Goal: Information Seeking & Learning: Learn about a topic

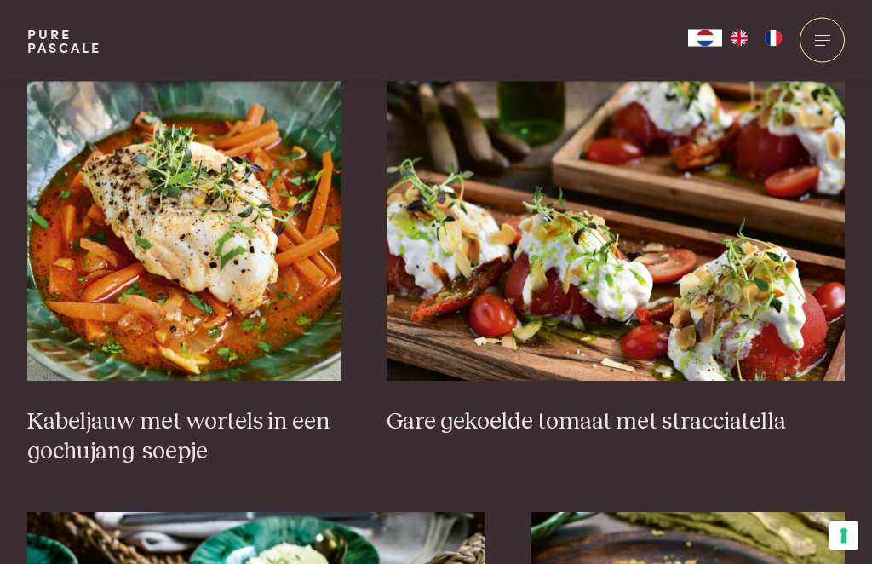
scroll to position [1178, 0]
click at [231, 288] on img at bounding box center [184, 210] width 314 height 341
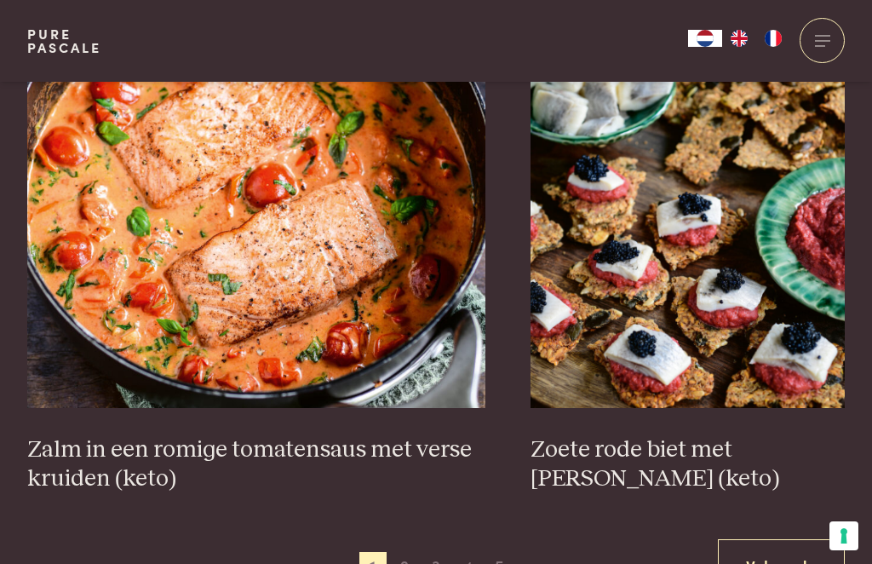
scroll to position [3035, 0]
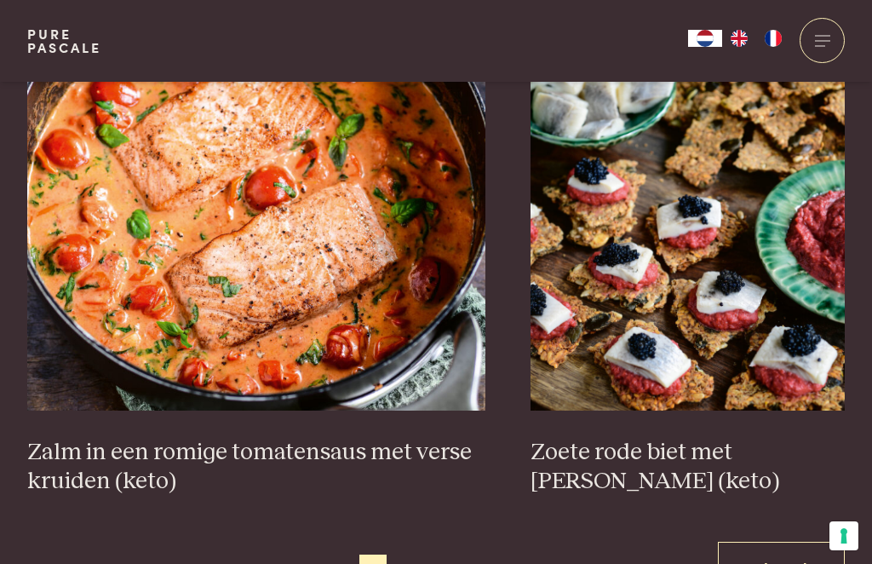
click at [338, 335] on img at bounding box center [256, 240] width 458 height 341
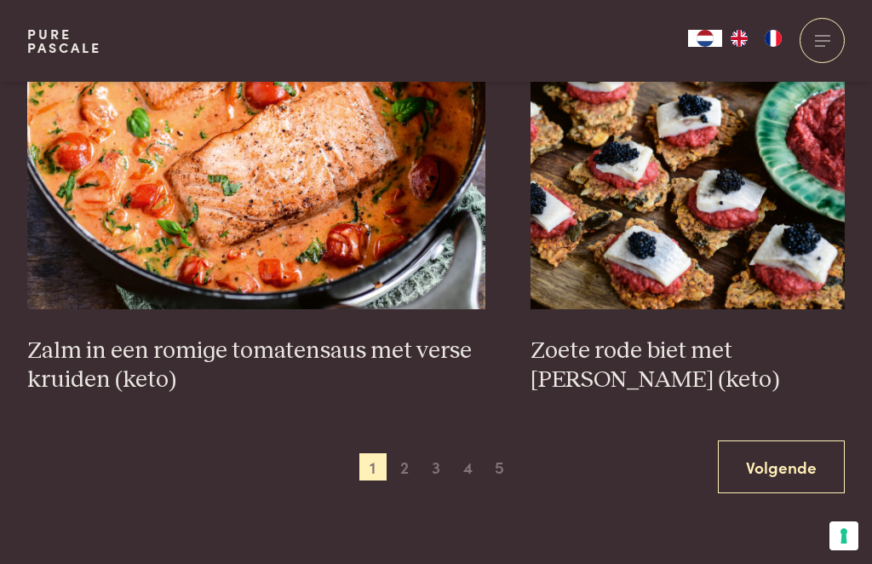
click at [403, 462] on span "2" at bounding box center [404, 466] width 27 height 27
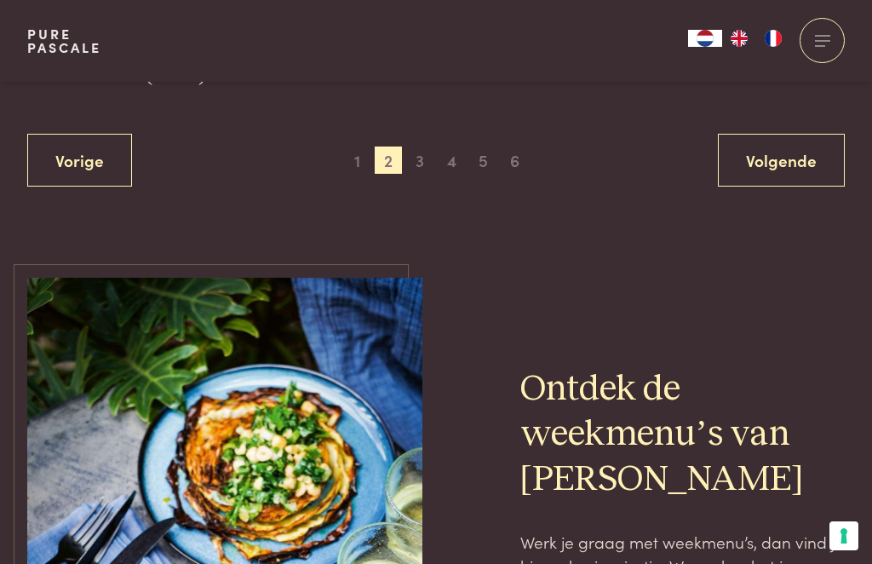
scroll to position [3390, 0]
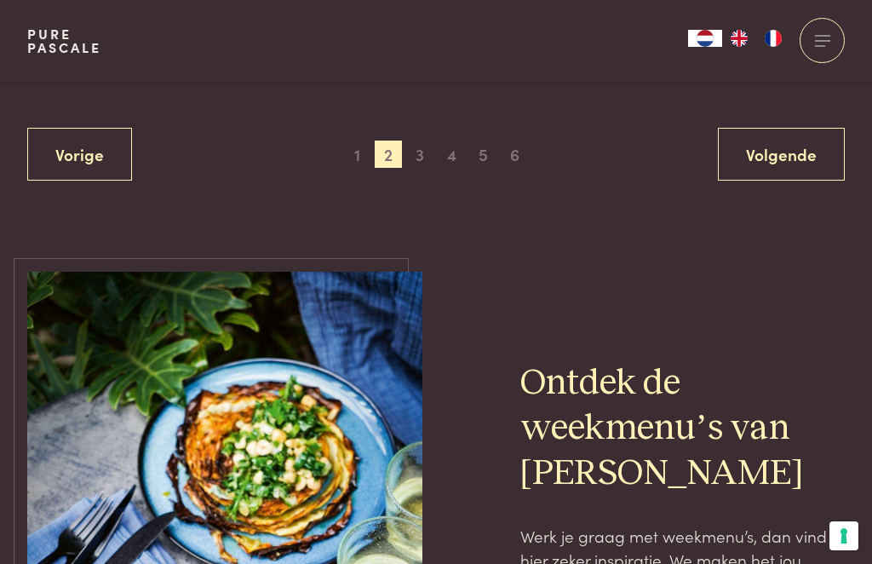
click at [430, 152] on span "3" at bounding box center [419, 153] width 27 height 27
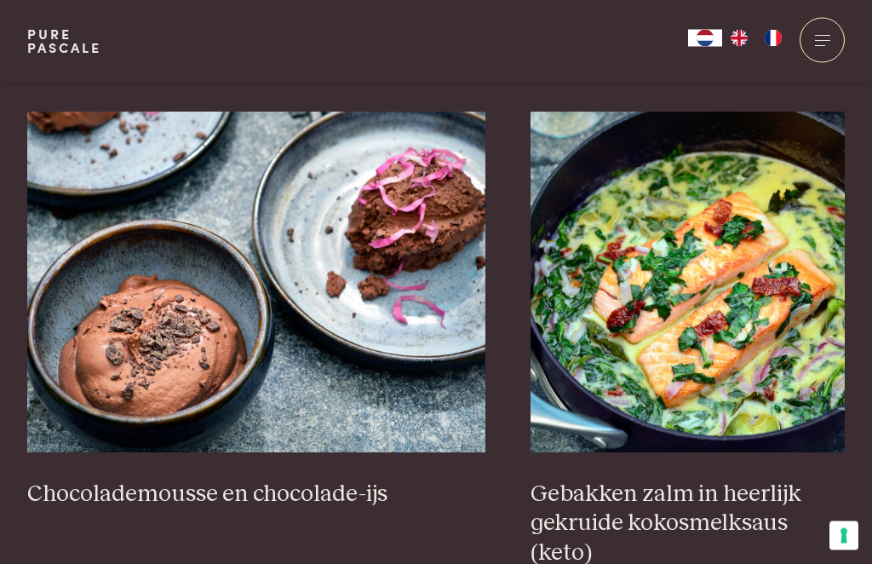
scroll to position [1638, 0]
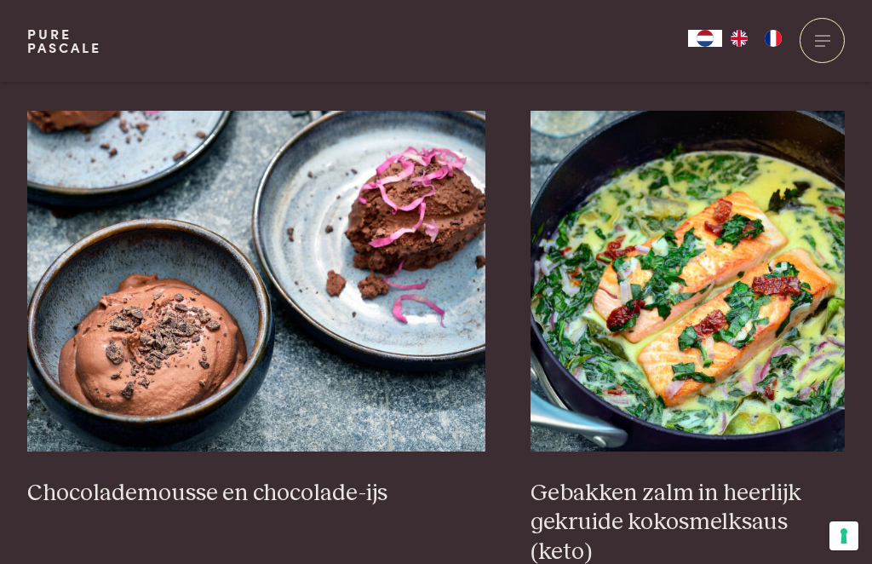
click at [716, 357] on img at bounding box center [687, 281] width 314 height 341
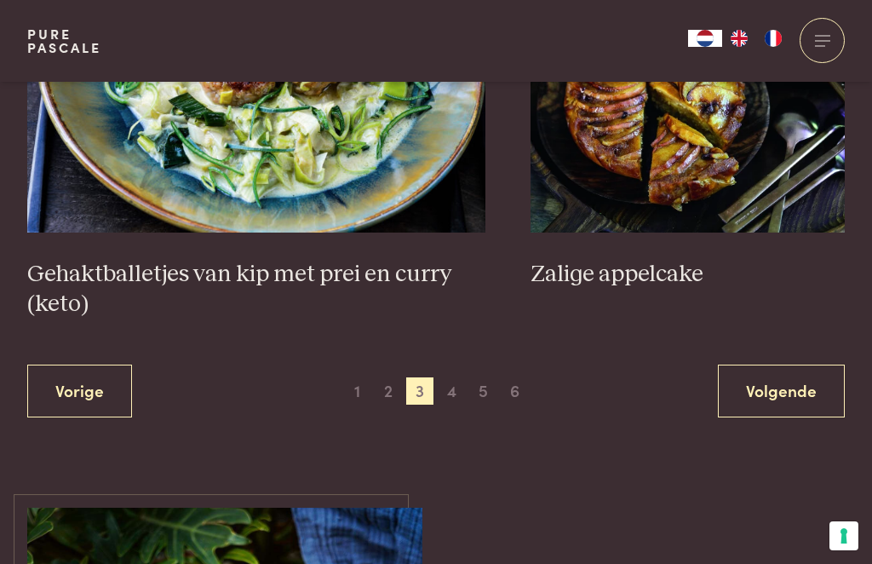
click at [395, 399] on span "2" at bounding box center [388, 390] width 27 height 27
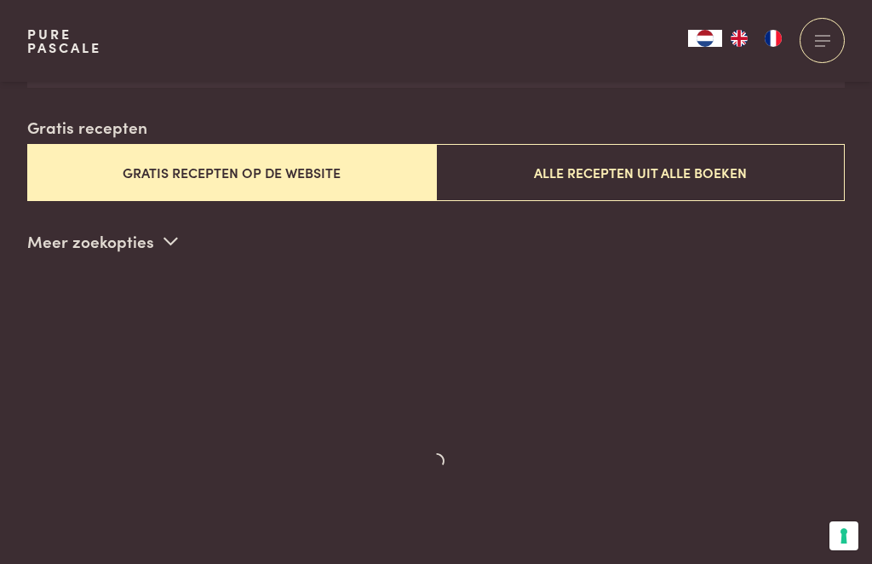
scroll to position [435, 0]
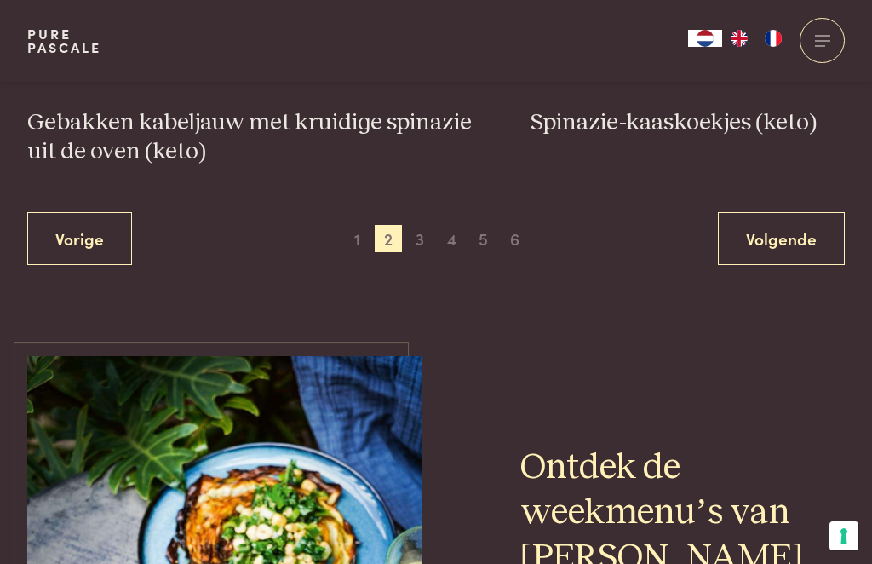
click at [347, 230] on span "1" at bounding box center [356, 238] width 27 height 27
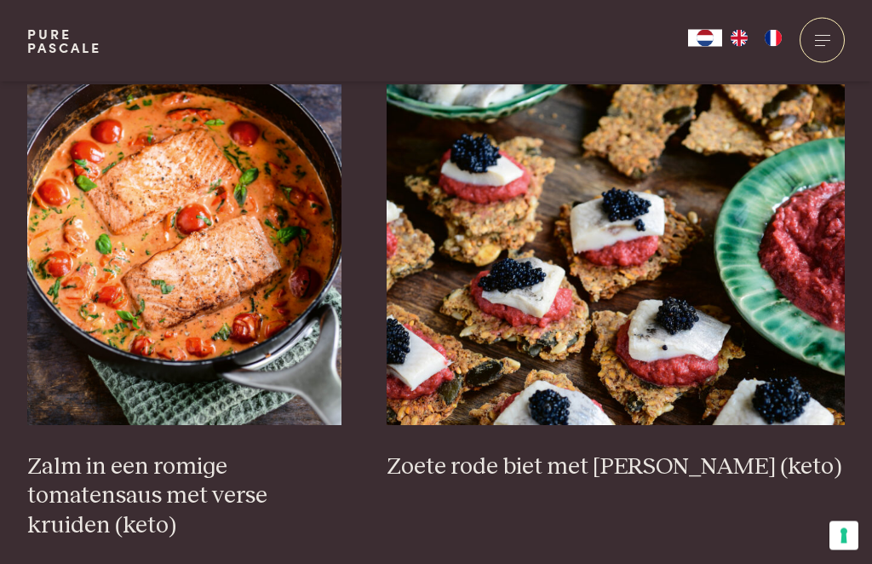
scroll to position [2491, 0]
click at [249, 327] on img at bounding box center [184, 254] width 314 height 341
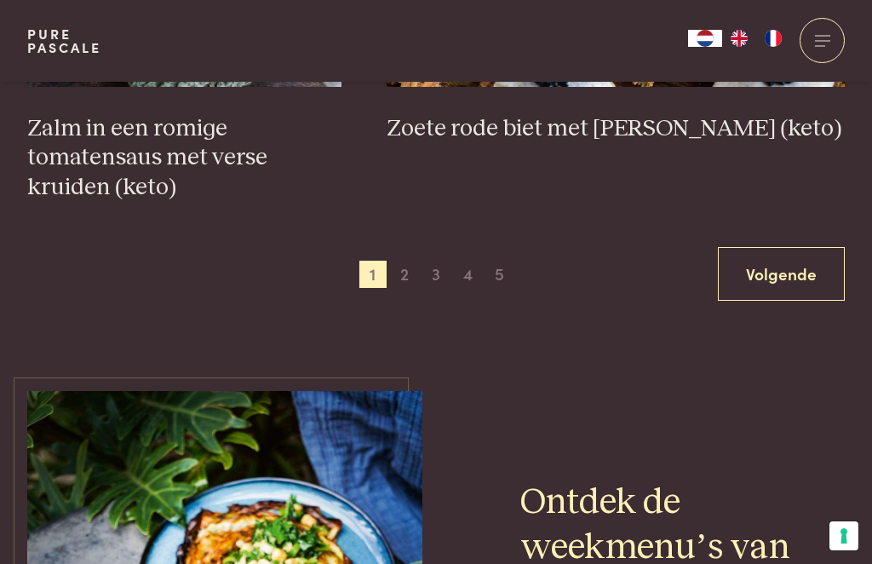
click at [465, 270] on span "4" at bounding box center [467, 274] width 27 height 27
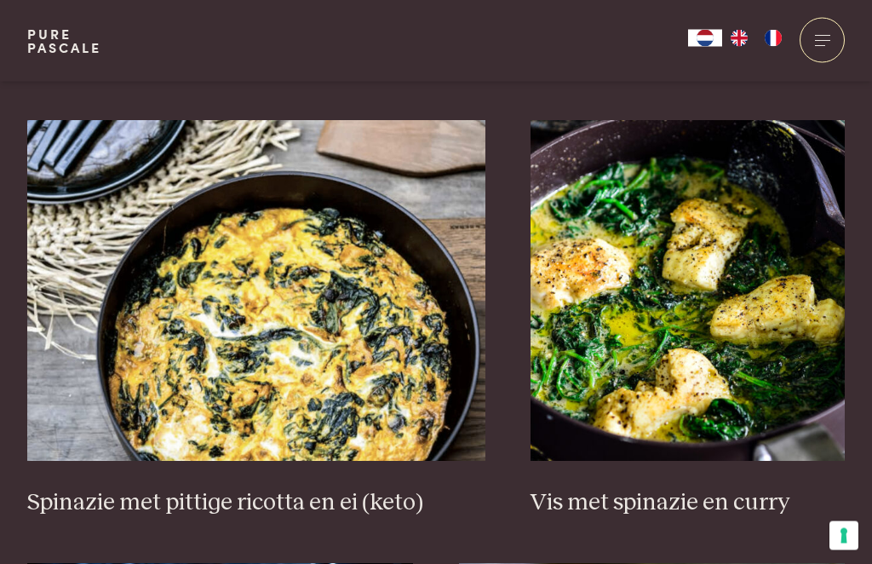
scroll to position [1599, 0]
click at [685, 375] on img at bounding box center [687, 290] width 314 height 341
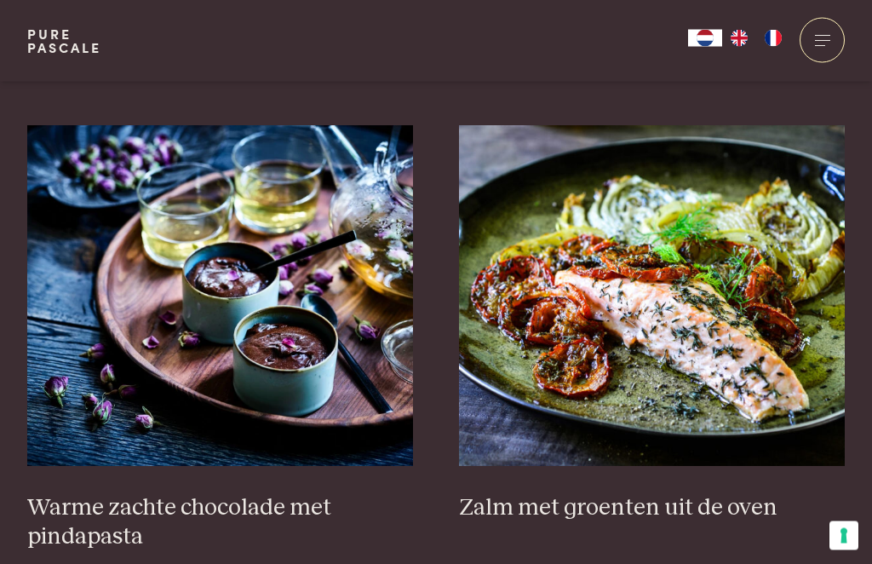
scroll to position [2038, 0]
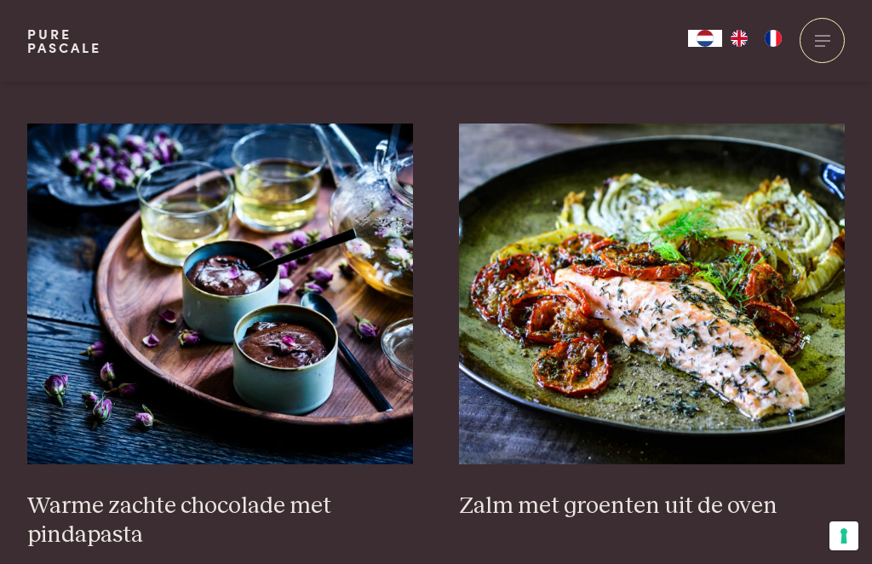
click at [791, 399] on img at bounding box center [652, 293] width 387 height 341
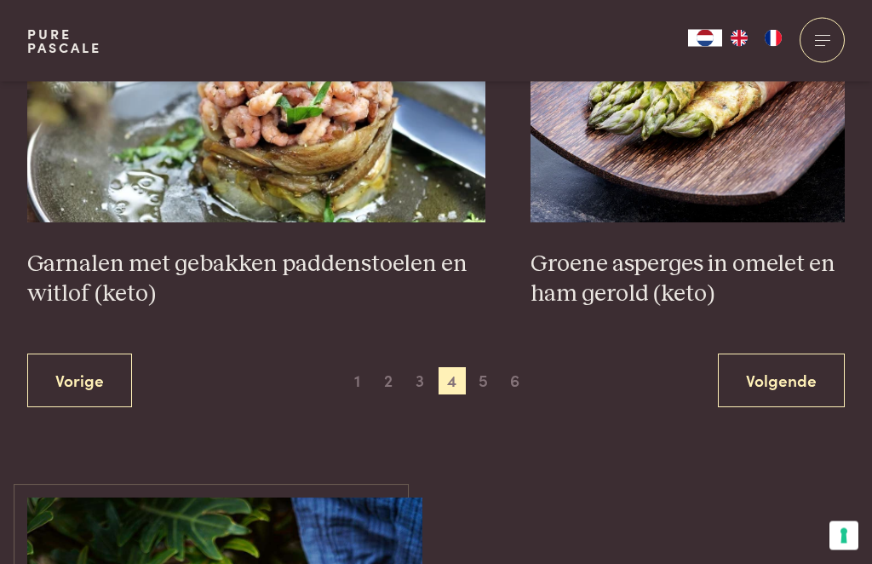
scroll to position [3230, 0]
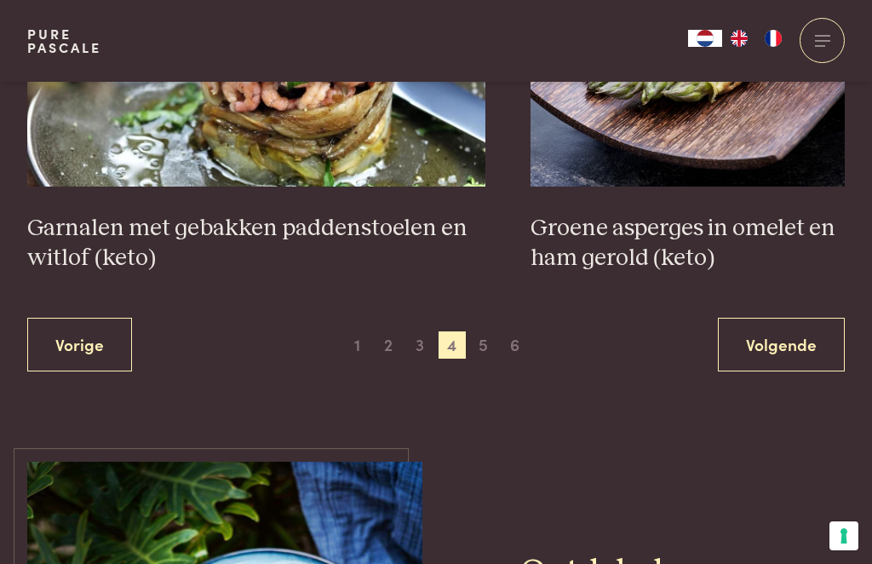
click at [485, 348] on span "5" at bounding box center [483, 344] width 27 height 27
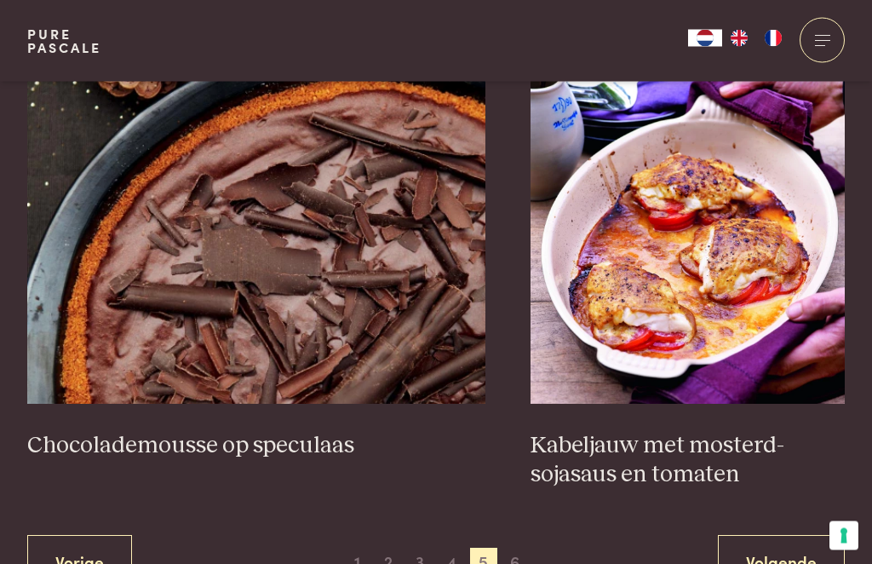
scroll to position [3043, 0]
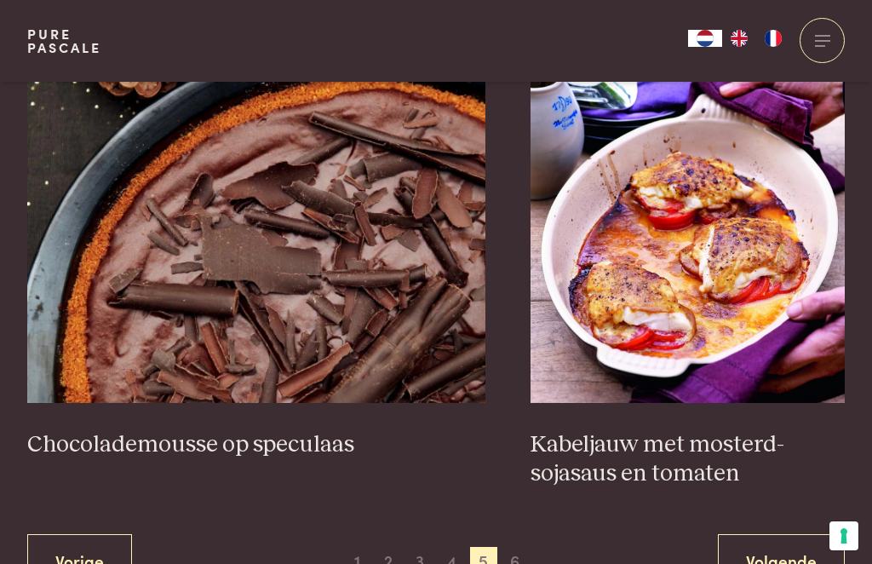
click at [529, 563] on main "Recepten Ontdek de kracht van natuurlijke voeding. Wil je zelf ervaren wat natu…" at bounding box center [436, 468] width 872 height 6932
click at [525, 553] on span "6" at bounding box center [515, 560] width 27 height 27
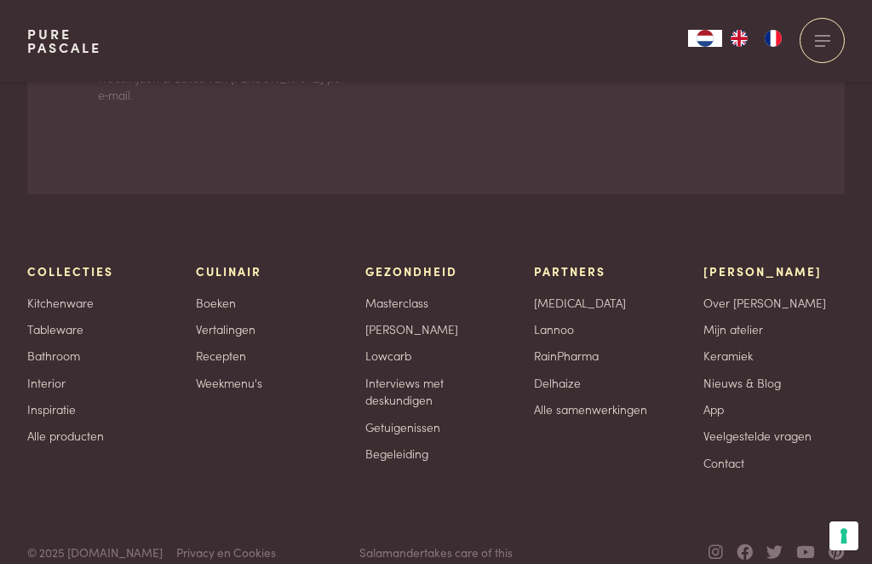
scroll to position [4858, 0]
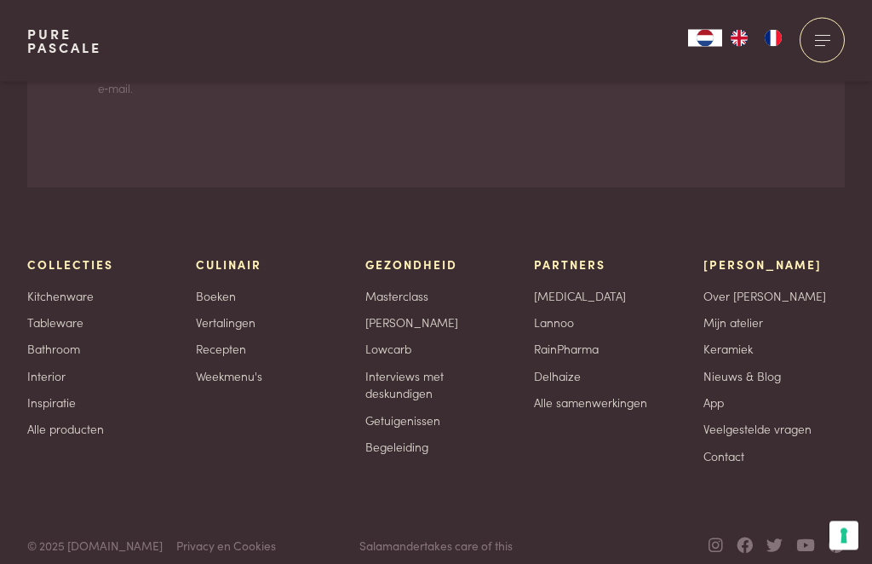
click at [404, 358] on link "Lowcarb" at bounding box center [388, 350] width 46 height 18
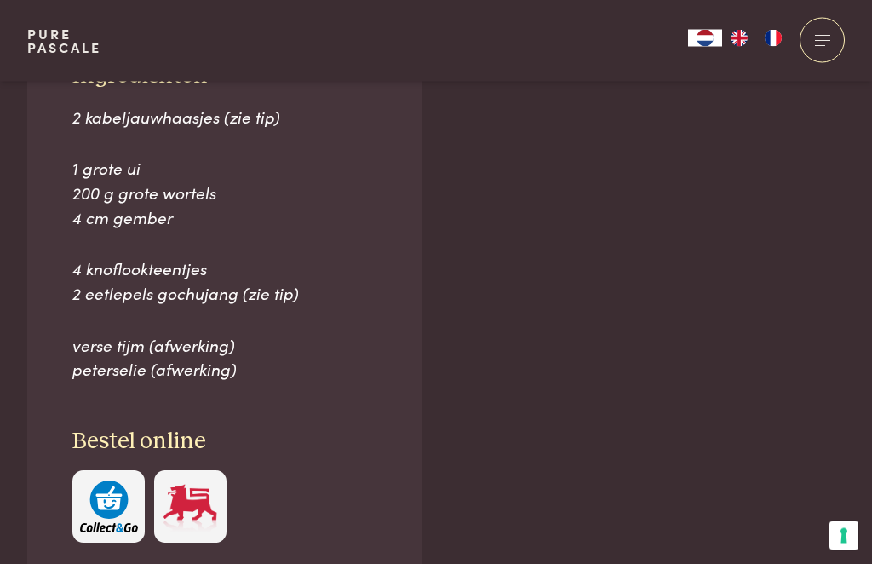
scroll to position [1146, 0]
click at [262, 284] on span "2 eetlepels gochujang (zie tip)" at bounding box center [185, 292] width 226 height 23
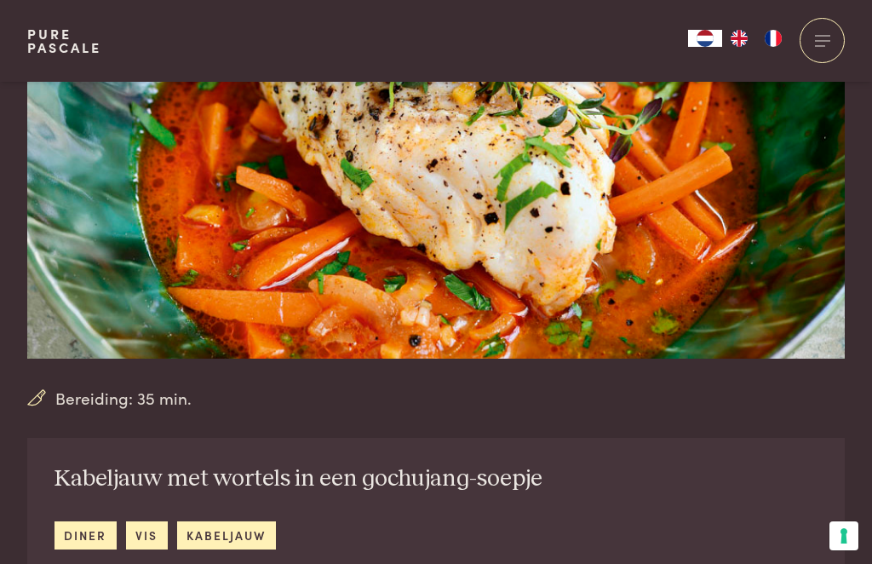
scroll to position [0, 0]
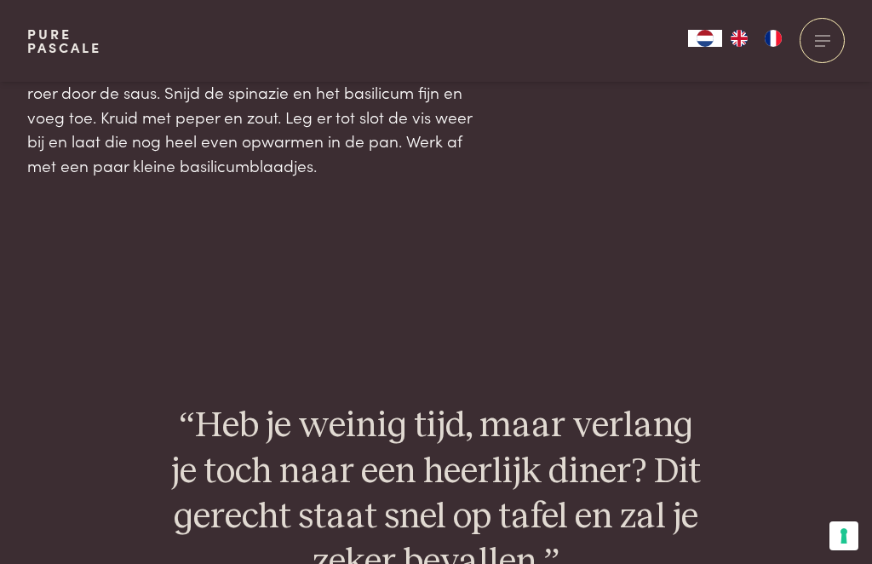
scroll to position [2072, 0]
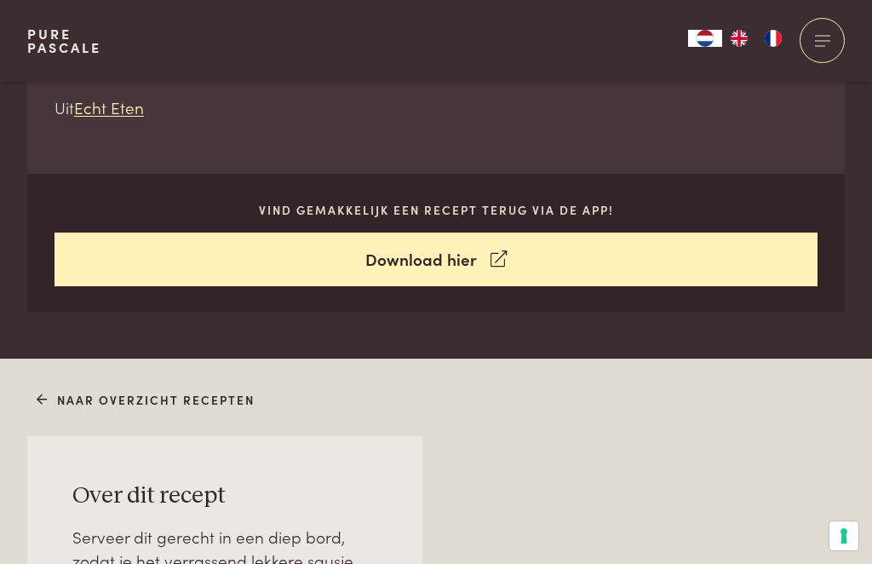
scroll to position [693, 0]
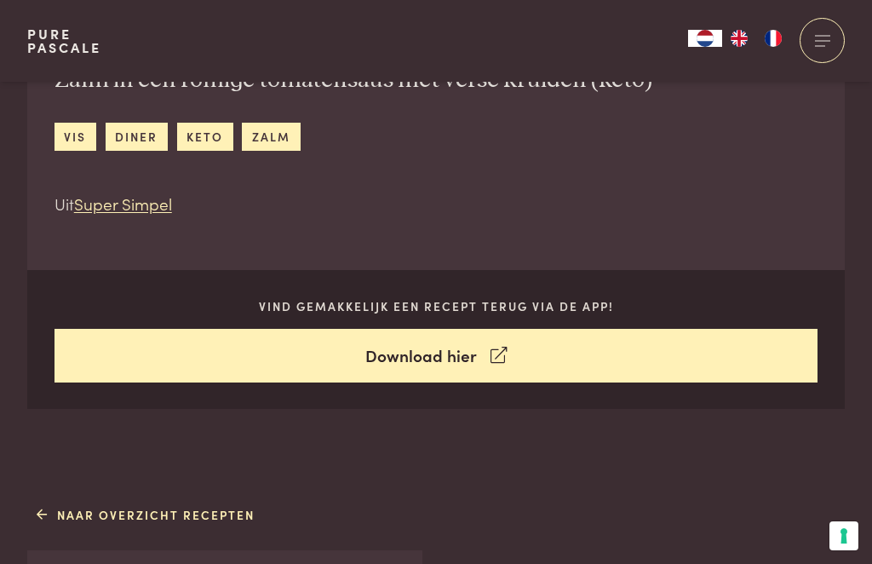
scroll to position [584, 0]
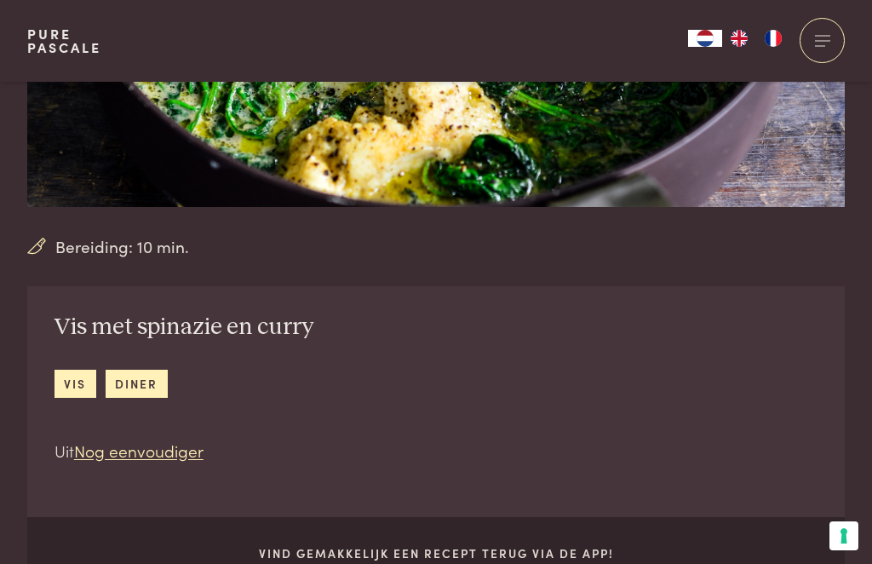
scroll to position [305, 0]
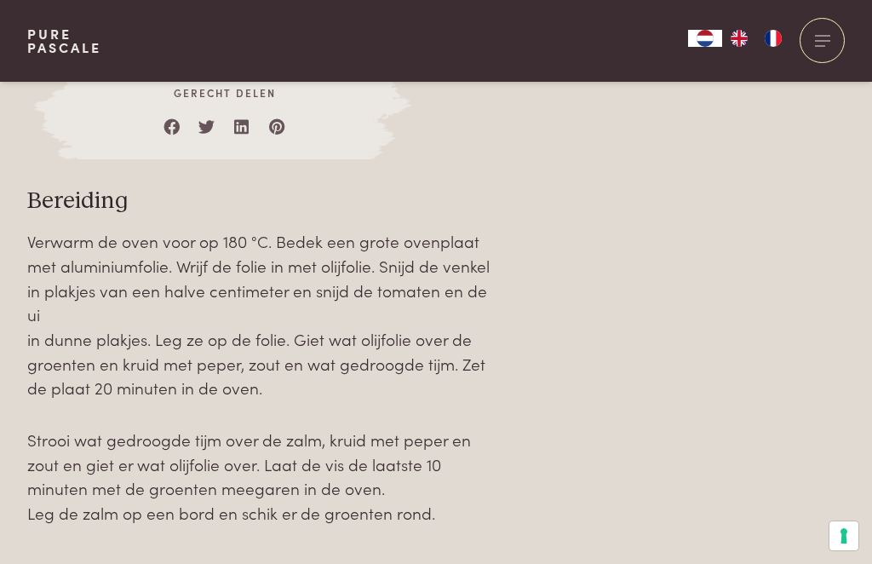
scroll to position [1695, 0]
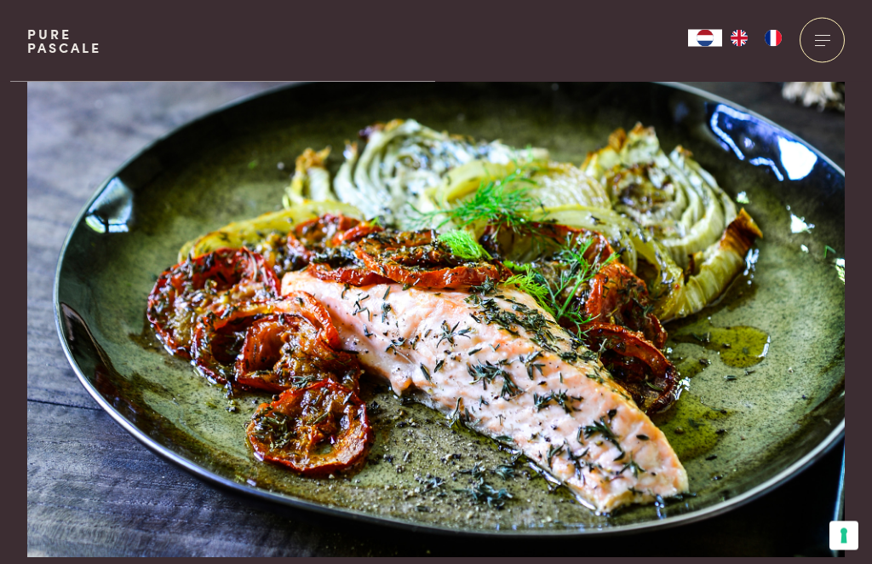
scroll to position [0, 0]
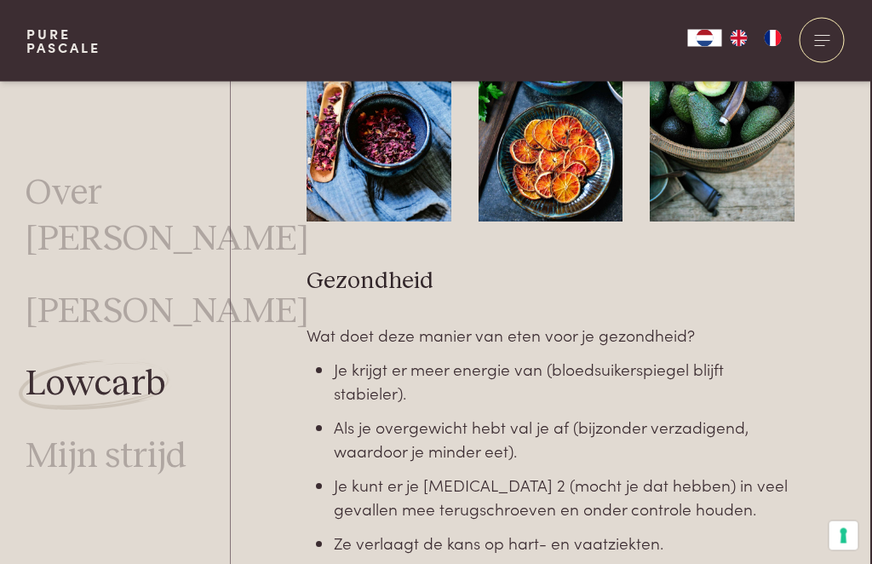
scroll to position [2060, 1]
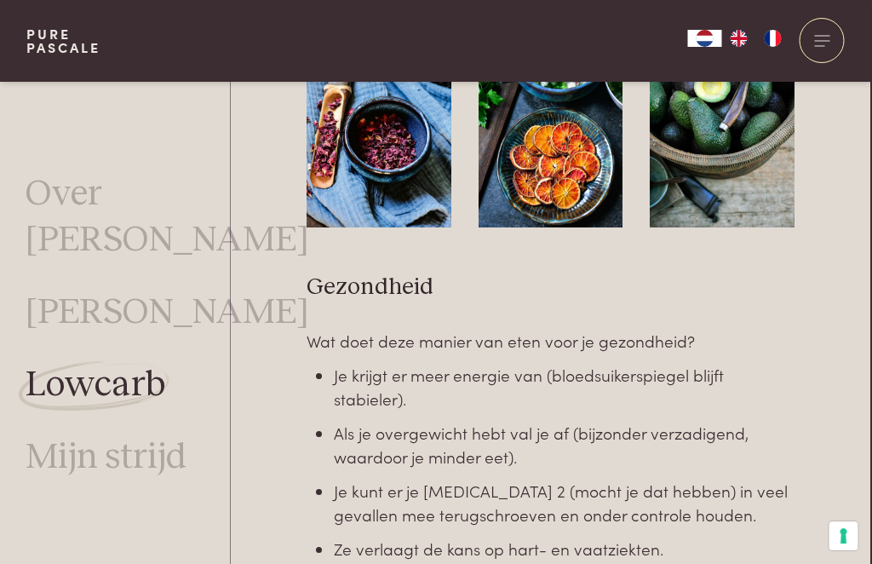
click at [142, 335] on link "[PERSON_NAME]" at bounding box center [168, 311] width 284 height 45
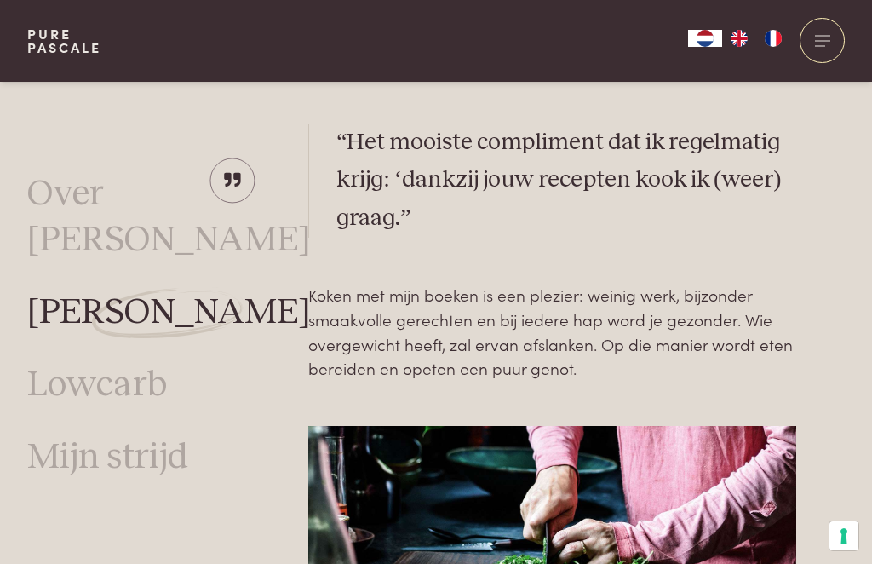
scroll to position [454, 0]
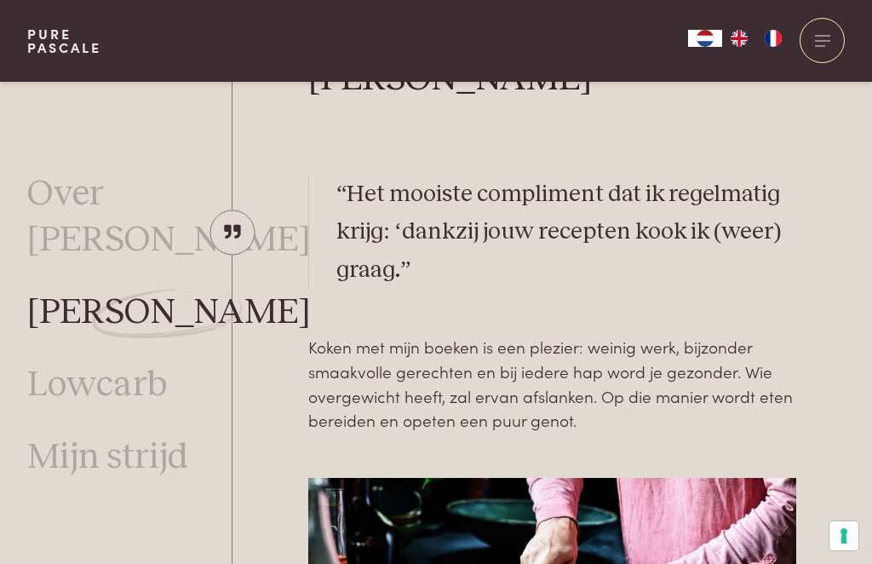
click at [822, 45] on div at bounding box center [822, 40] width 45 height 45
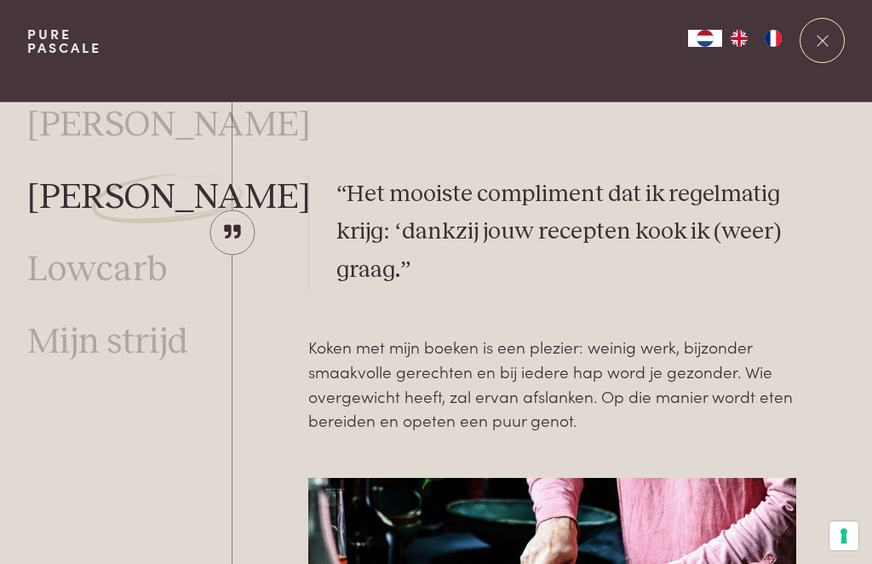
scroll to position [0, 0]
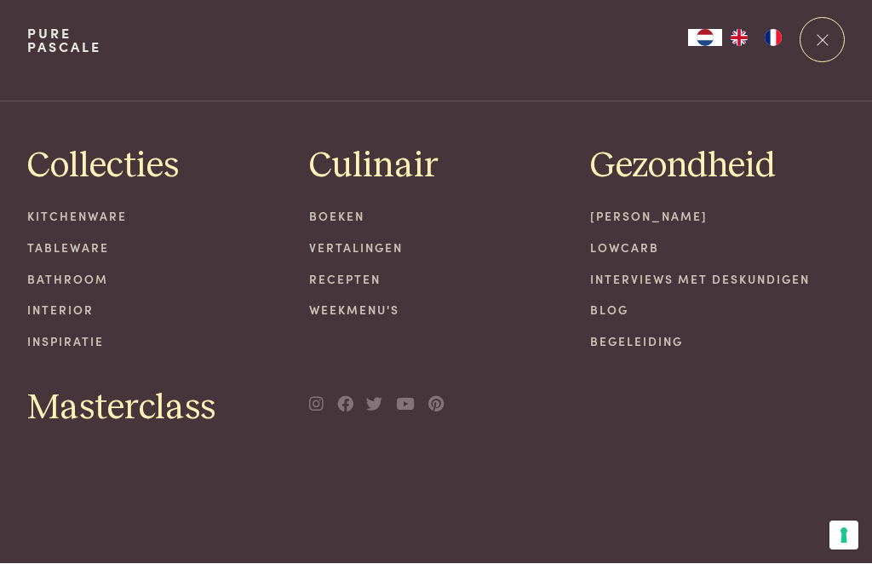
click at [347, 216] on link "Boeken" at bounding box center [436, 217] width 255 height 18
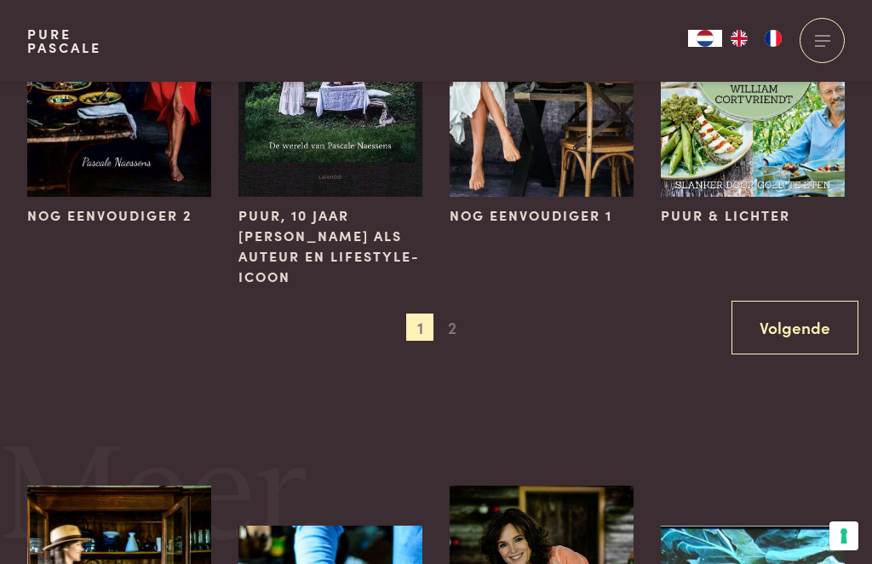
scroll to position [1396, 0]
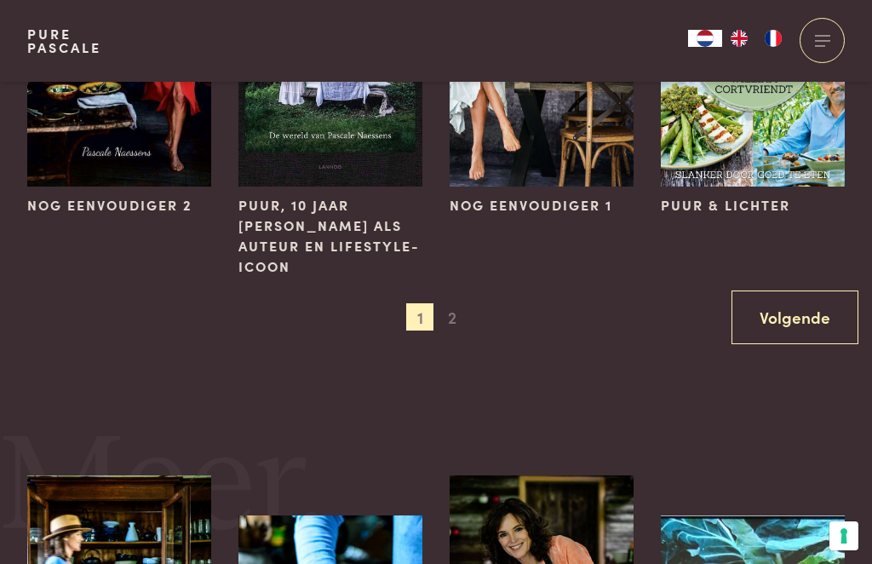
click at [788, 322] on link "Volgende" at bounding box center [794, 317] width 127 height 54
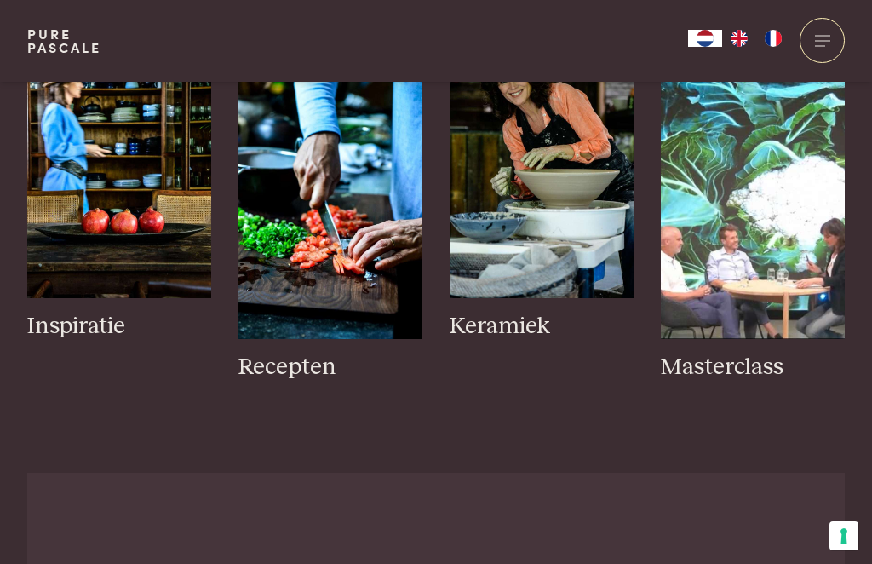
scroll to position [0, 0]
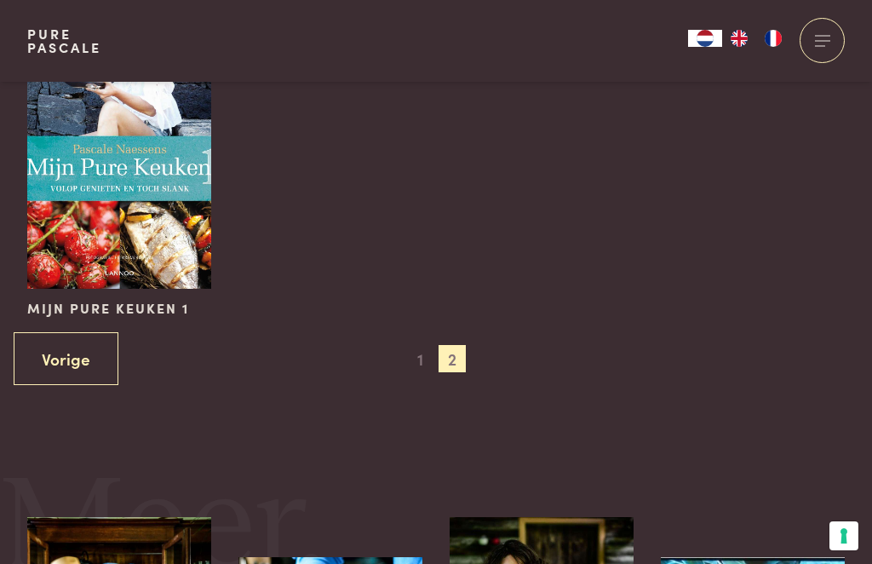
click at [415, 358] on span "1" at bounding box center [419, 358] width 27 height 27
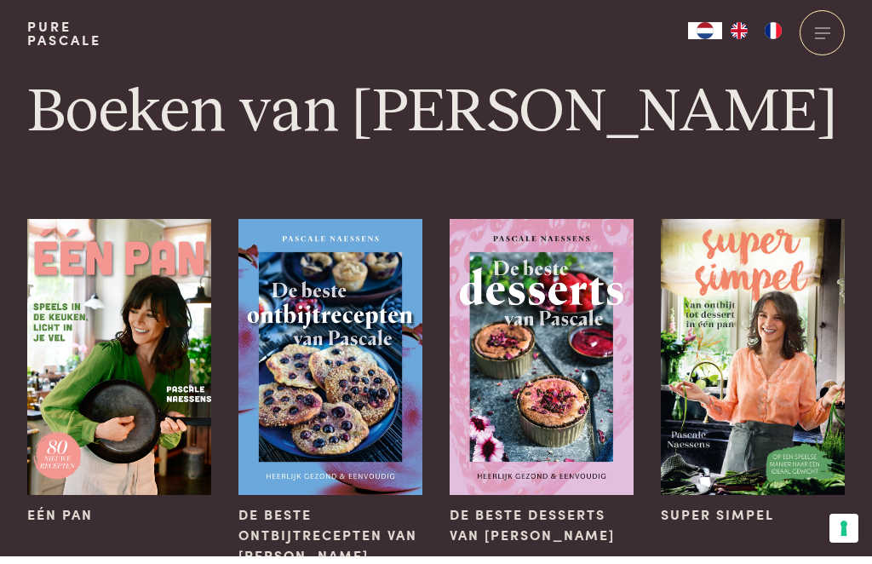
scroll to position [13, 0]
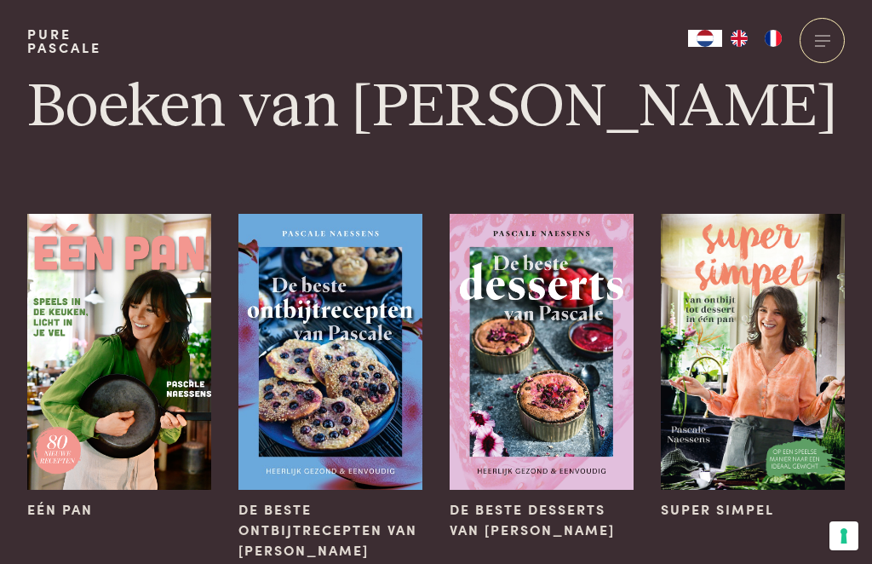
click at [141, 398] on img at bounding box center [119, 352] width 184 height 276
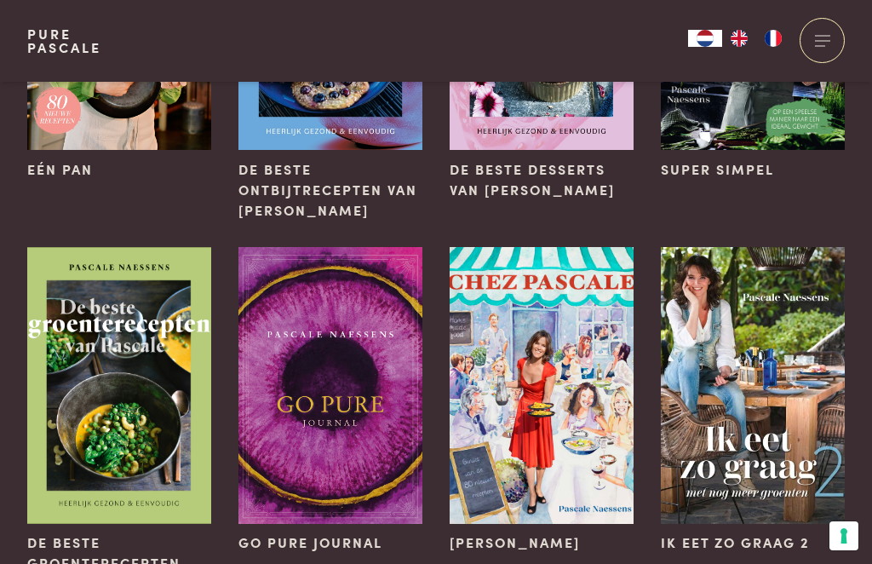
scroll to position [355, 0]
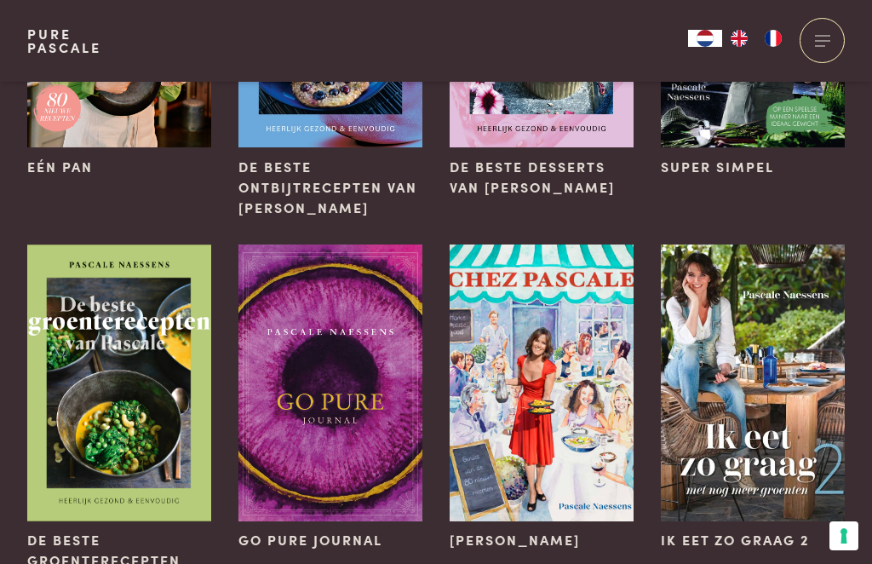
click at [374, 422] on img at bounding box center [330, 382] width 184 height 276
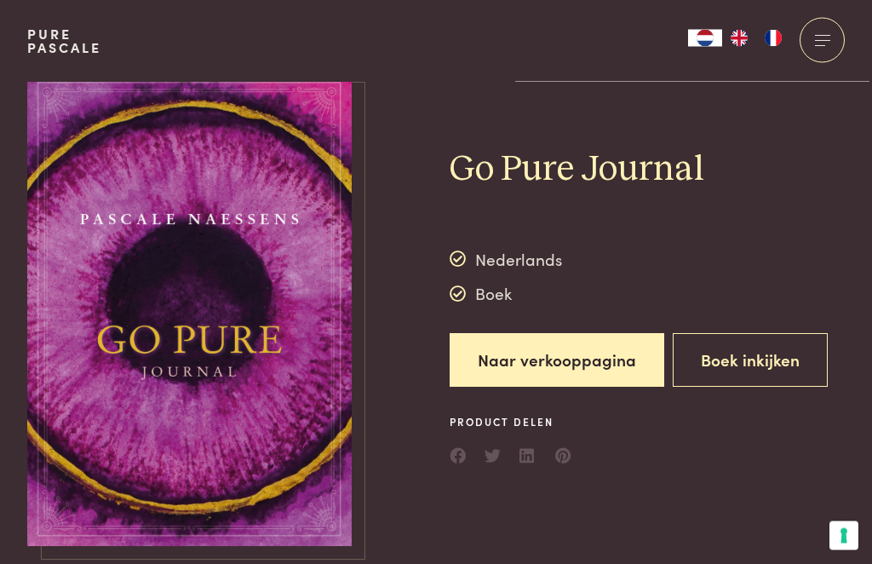
click at [773, 368] on button "Boek inkijken" at bounding box center [750, 361] width 155 height 54
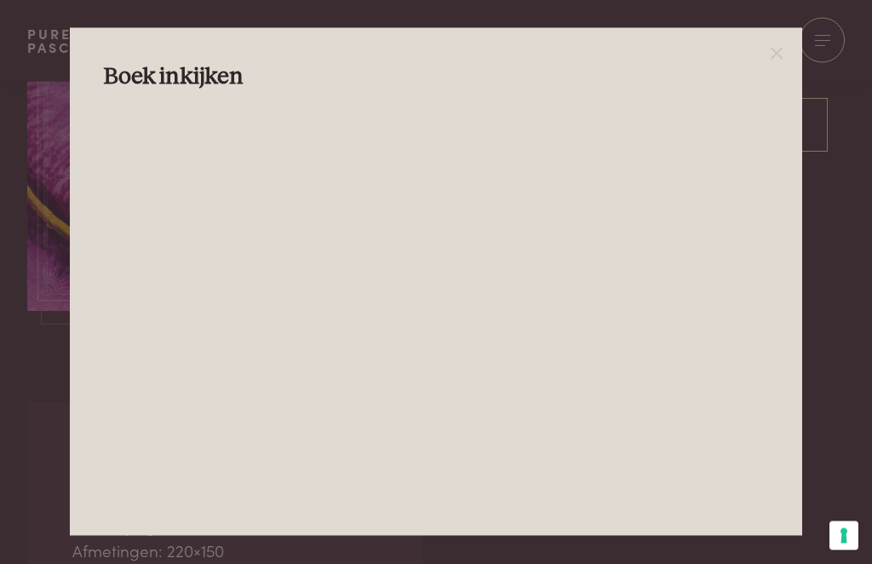
scroll to position [242, 0]
click at [769, 63] on h3 "Boek inkijken" at bounding box center [436, 77] width 665 height 30
click at [10, 546] on div at bounding box center [436, 282] width 872 height 564
